Goal: Transaction & Acquisition: Download file/media

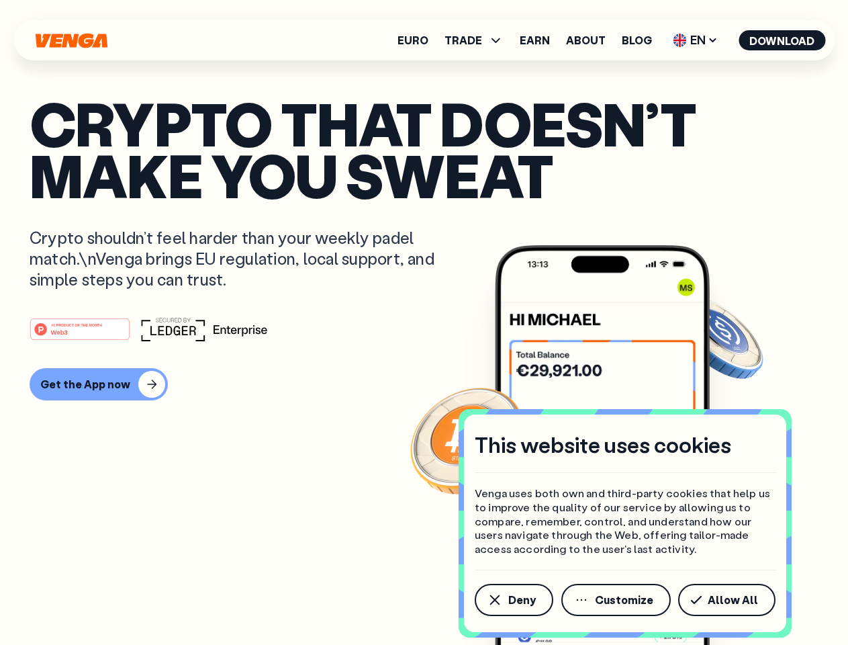
click at [424, 322] on div "#1 PRODUCT OF THE MONTH Web3" at bounding box center [424, 329] width 789 height 24
click at [513, 600] on span "Deny" at bounding box center [522, 599] width 28 height 11
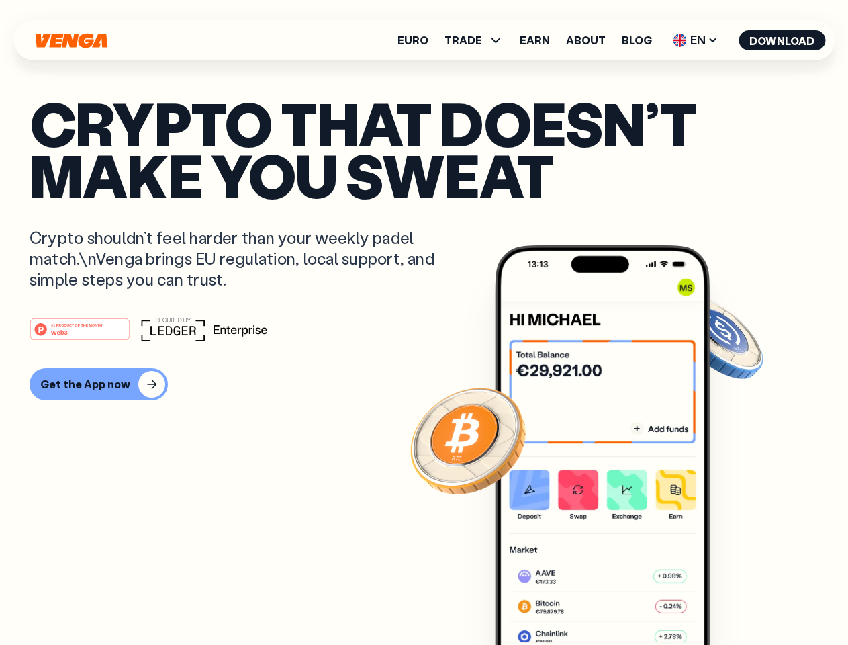
click at [617, 600] on img at bounding box center [602, 470] width 215 height 450
click at [729, 600] on article "Crypto that doesn’t make you sweat Crypto shouldn’t feel harder than your weekl…" at bounding box center [424, 349] width 789 height 504
click at [478, 40] on span "TRADE" at bounding box center [464, 40] width 38 height 11
click at [696, 40] on span "EN" at bounding box center [695, 40] width 54 height 21
click at [782, 40] on button "Download" at bounding box center [782, 40] width 87 height 20
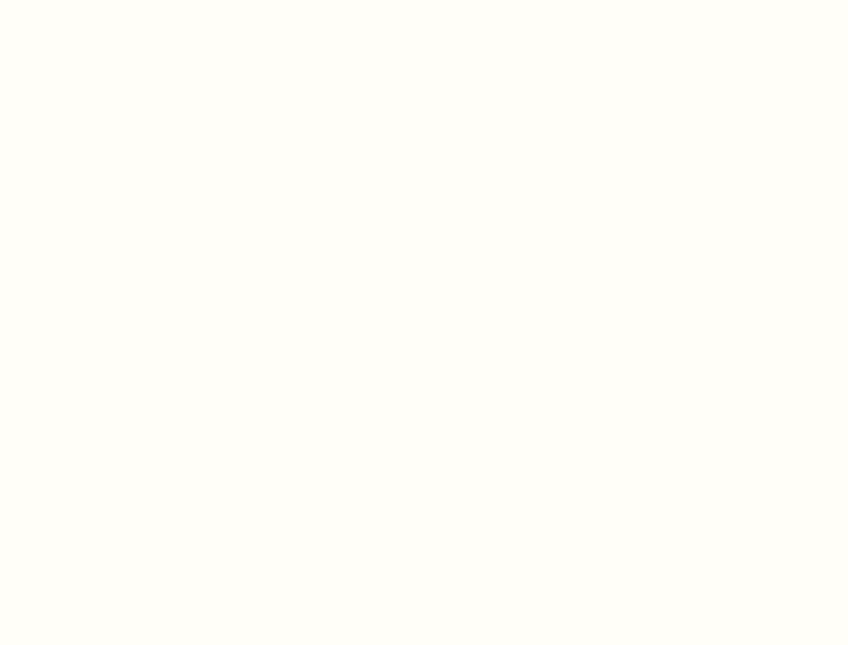
click at [424, 0] on html "This website uses cookies Venga uses both own and third-party cookies that help…" at bounding box center [424, 0] width 848 height 0
click at [97, 0] on html "This website uses cookies Venga uses both own and third-party cookies that help…" at bounding box center [424, 0] width 848 height 0
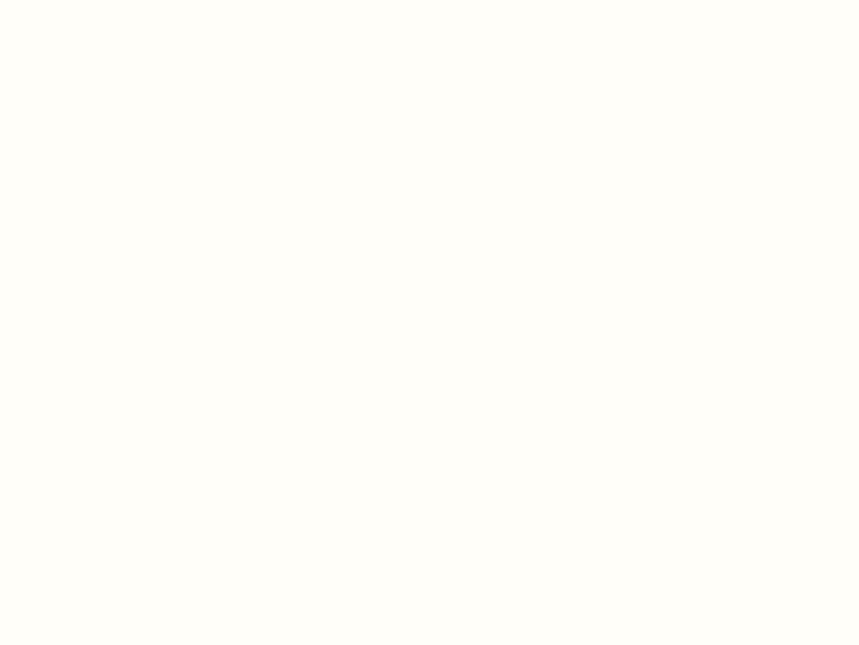
click at [82, 0] on html "This website uses cookies Venga uses both own and third-party cookies that help…" at bounding box center [429, 0] width 859 height 0
